Goal: Transaction & Acquisition: Purchase product/service

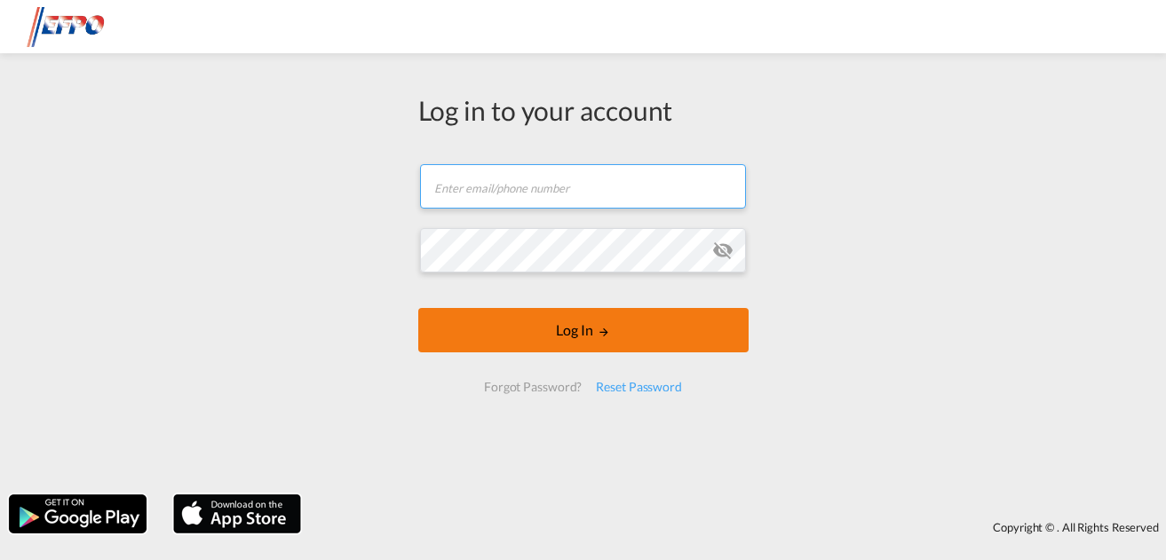
type input "[EMAIL_ADDRESS][DOMAIN_NAME]"
click at [556, 343] on button "Log In" at bounding box center [583, 330] width 330 height 44
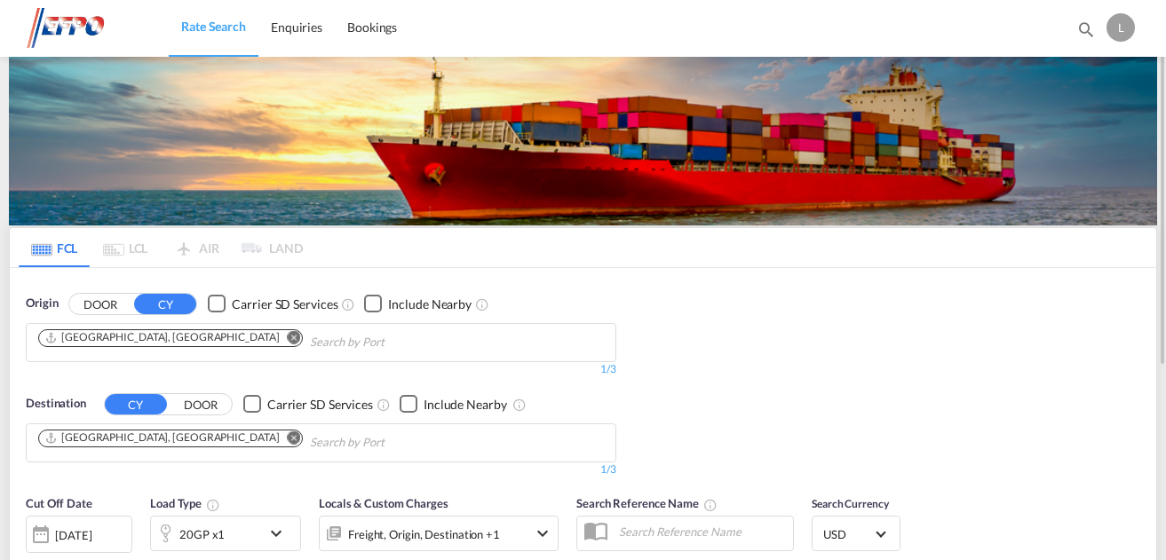
click at [288, 333] on md-icon "Remove" at bounding box center [294, 336] width 13 height 13
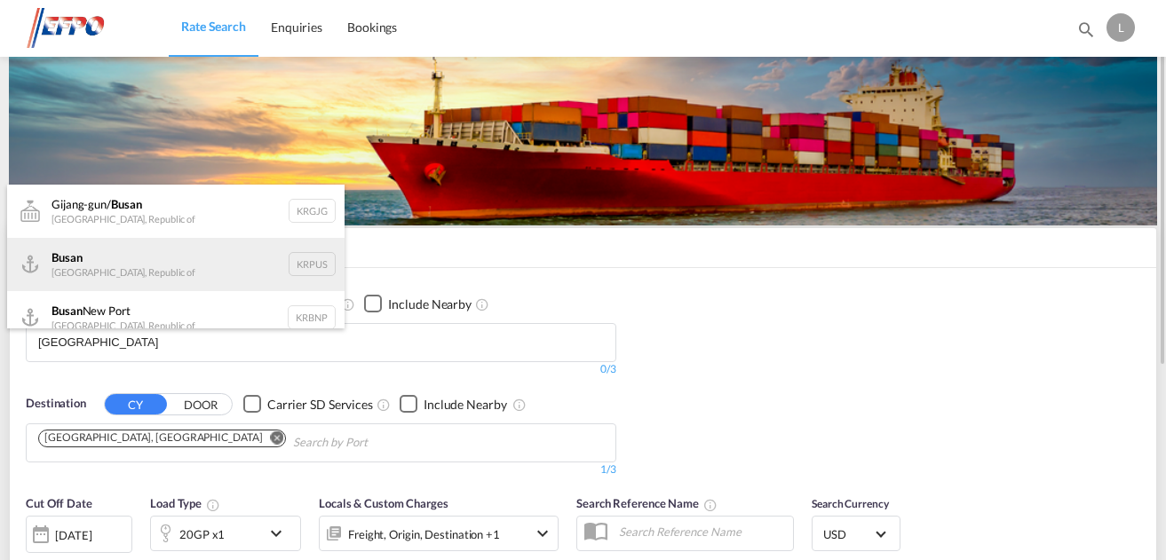
type input "[GEOGRAPHIC_DATA]"
click at [115, 248] on div "Busan Korea, Republic of KRPUS" at bounding box center [176, 264] width 338 height 53
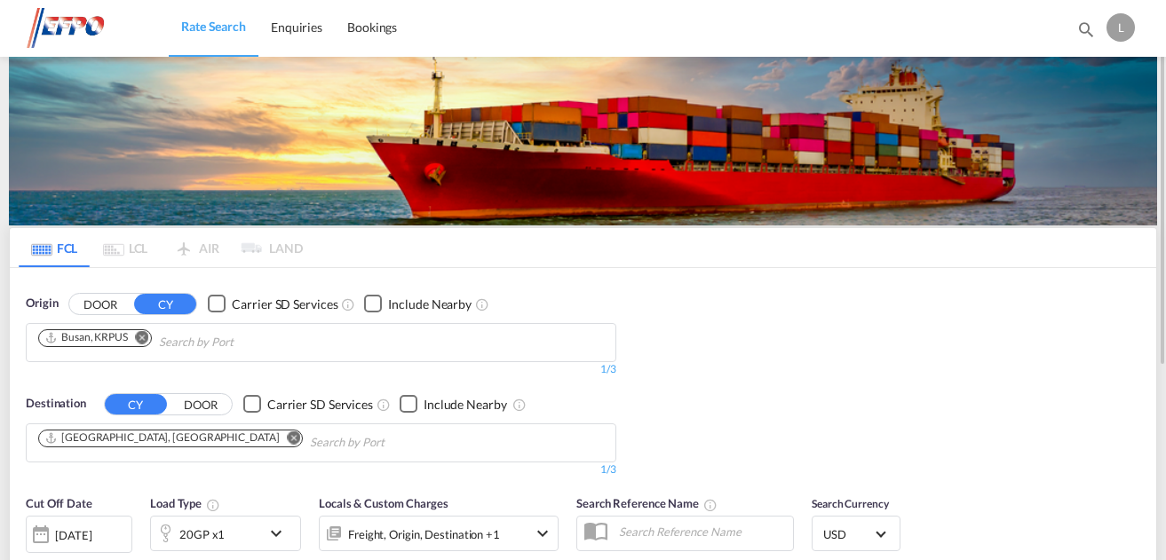
scroll to position [178, 0]
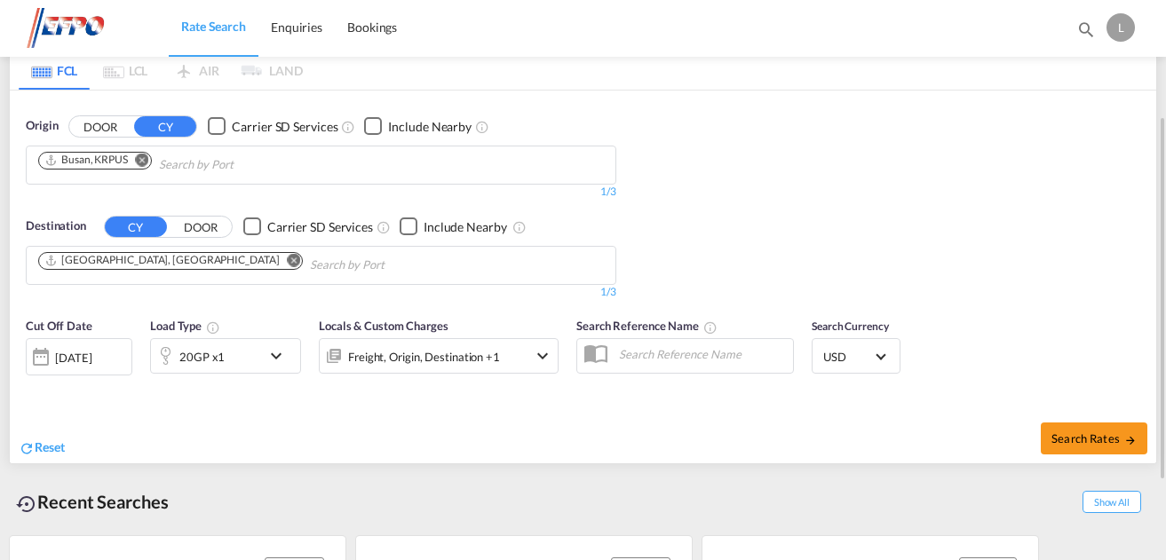
click at [108, 369] on div "[DATE]" at bounding box center [79, 356] width 107 height 37
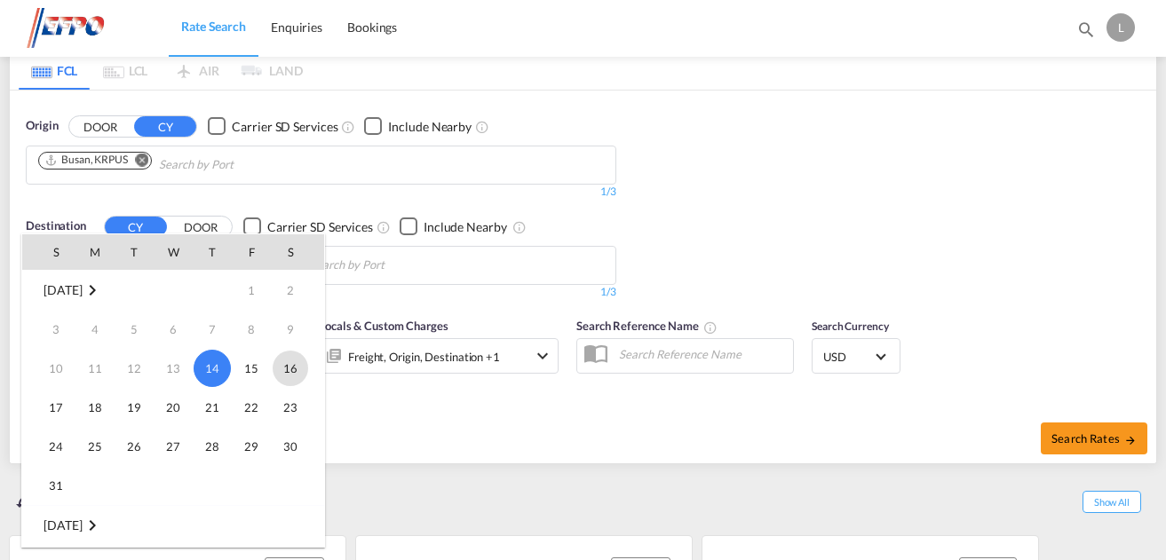
click at [297, 369] on span "16" at bounding box center [291, 369] width 36 height 36
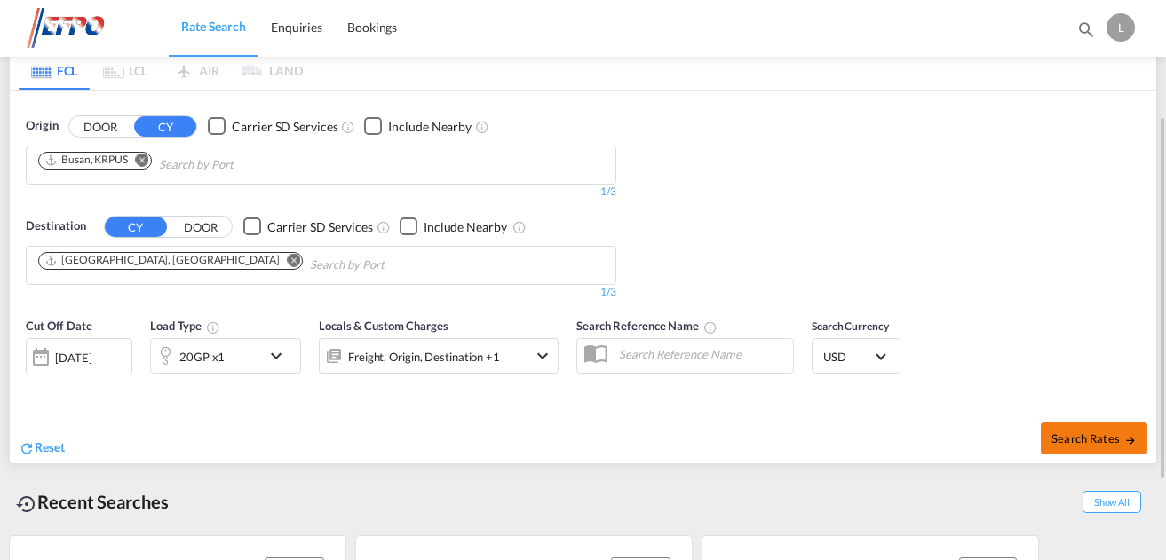
click at [1118, 430] on button "Search Rates" at bounding box center [1094, 439] width 107 height 32
type input "KRPUS to DEHAM / [DATE]"
